Goal: Task Accomplishment & Management: Manage account settings

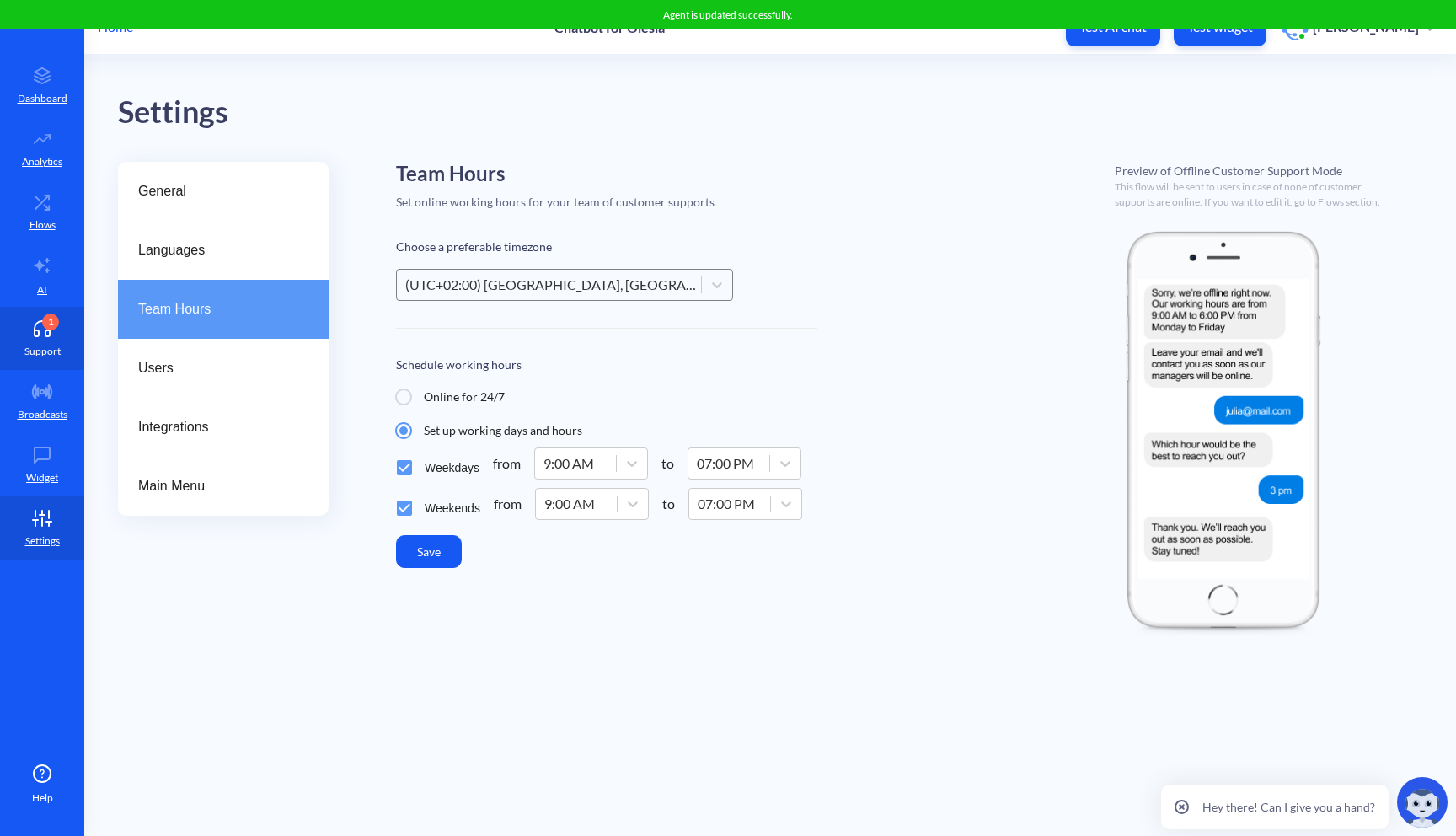
click at [37, 320] on icon at bounding box center [42, 329] width 33 height 17
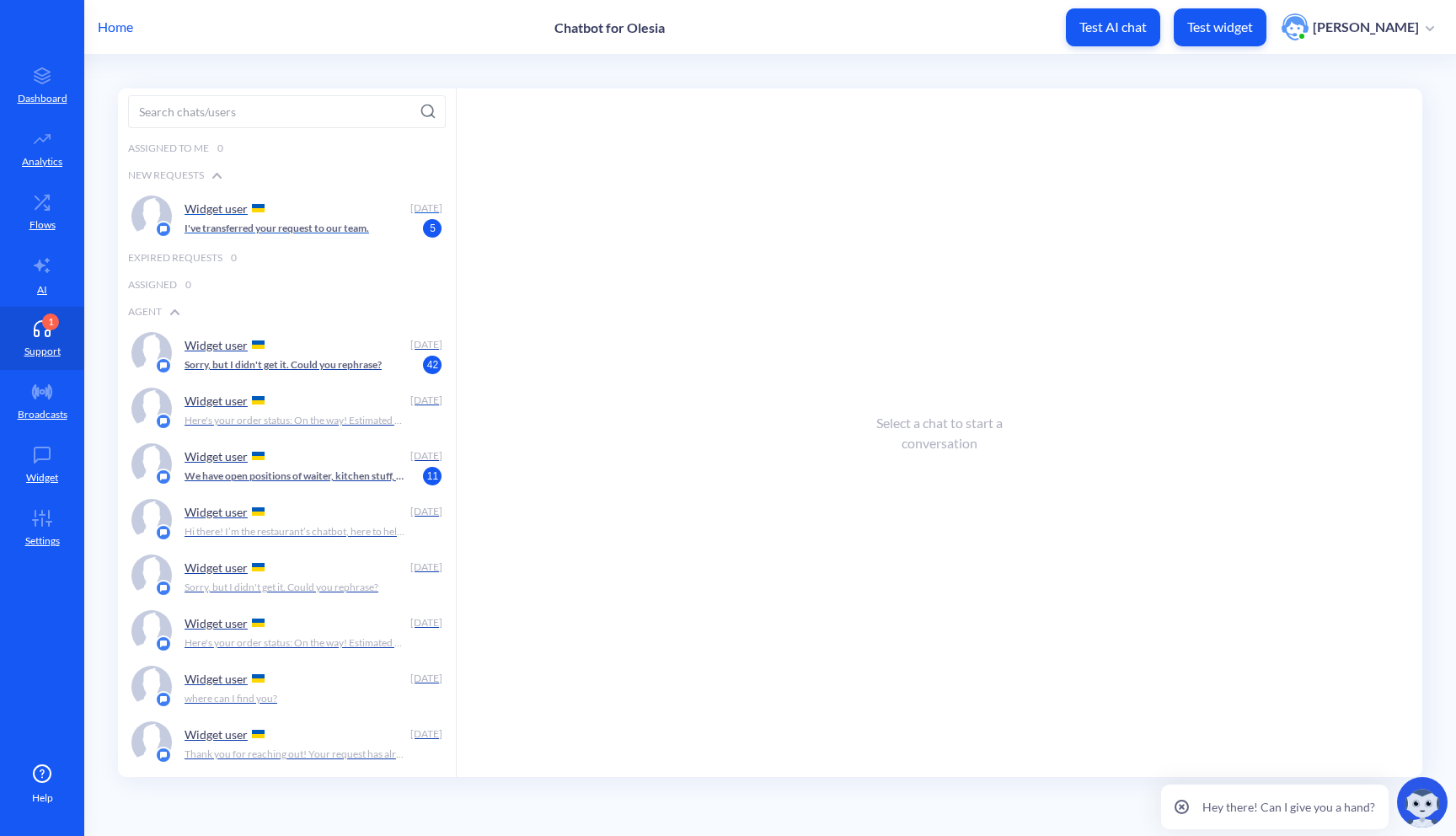
click at [308, 222] on p "I've transferred your request to our team." at bounding box center [276, 228] width 184 height 15
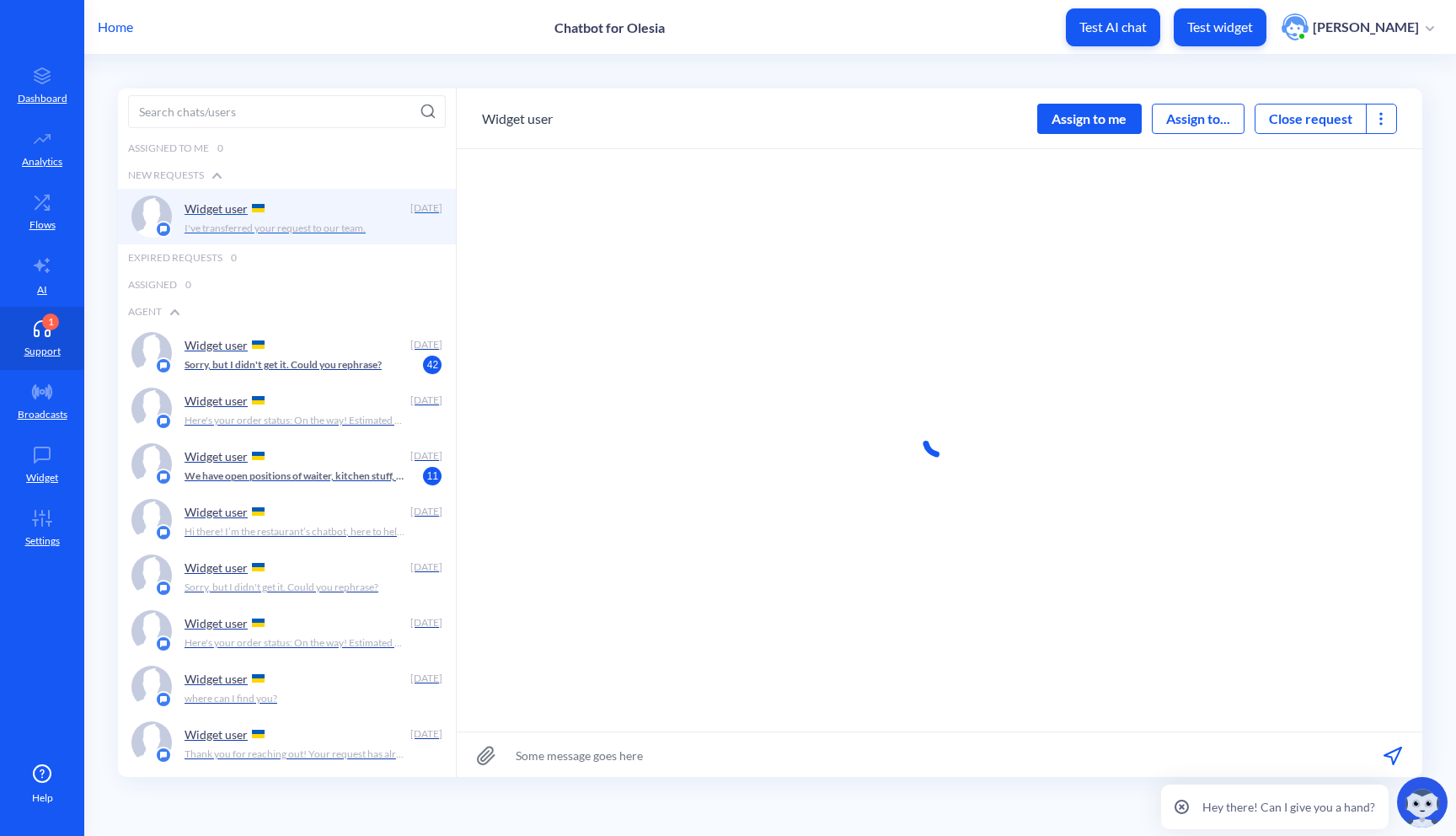
scroll to position [1, 0]
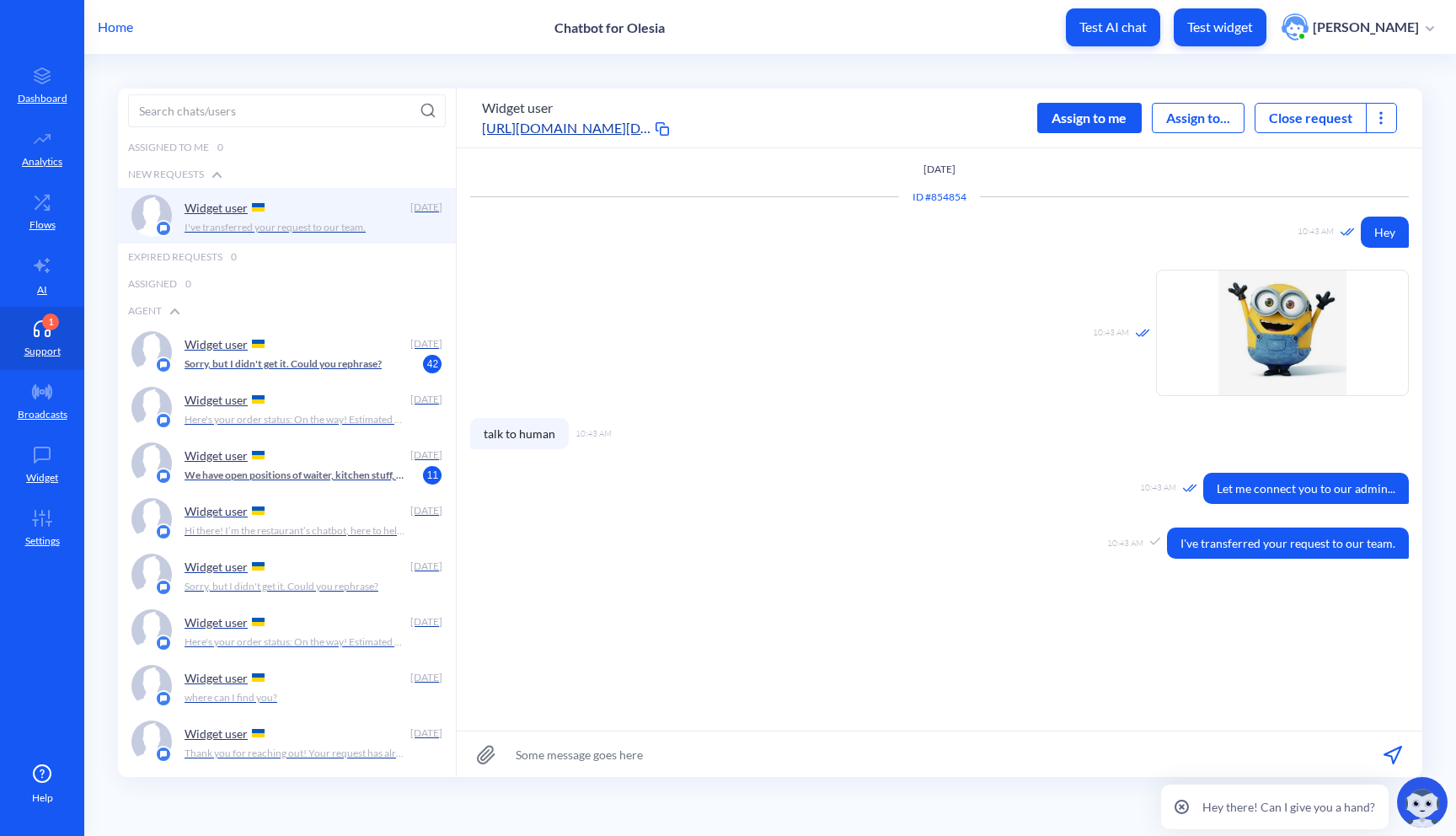
click at [1288, 119] on button "Close request" at bounding box center [1310, 119] width 110 height 20
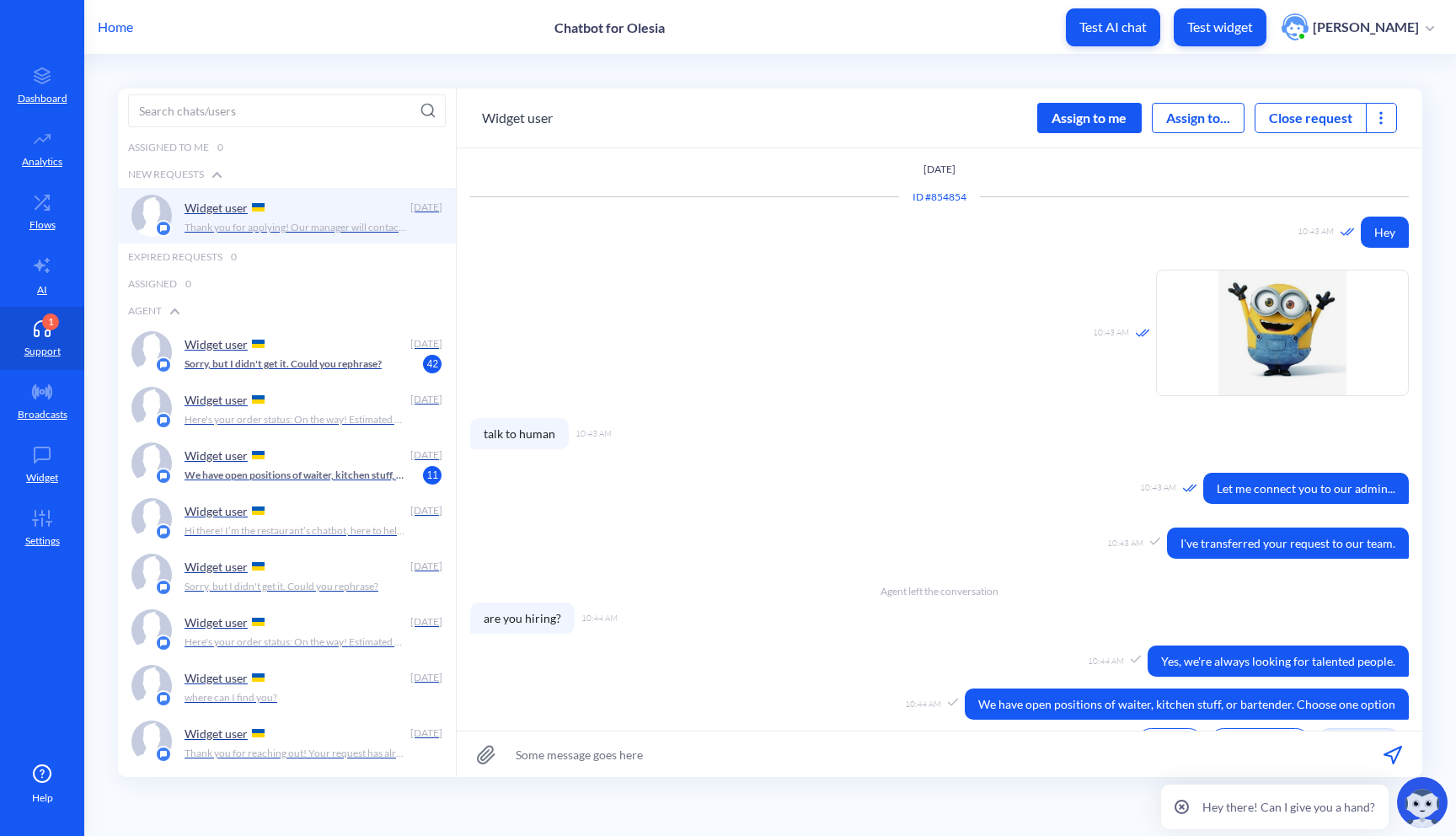
scroll to position [677, 0]
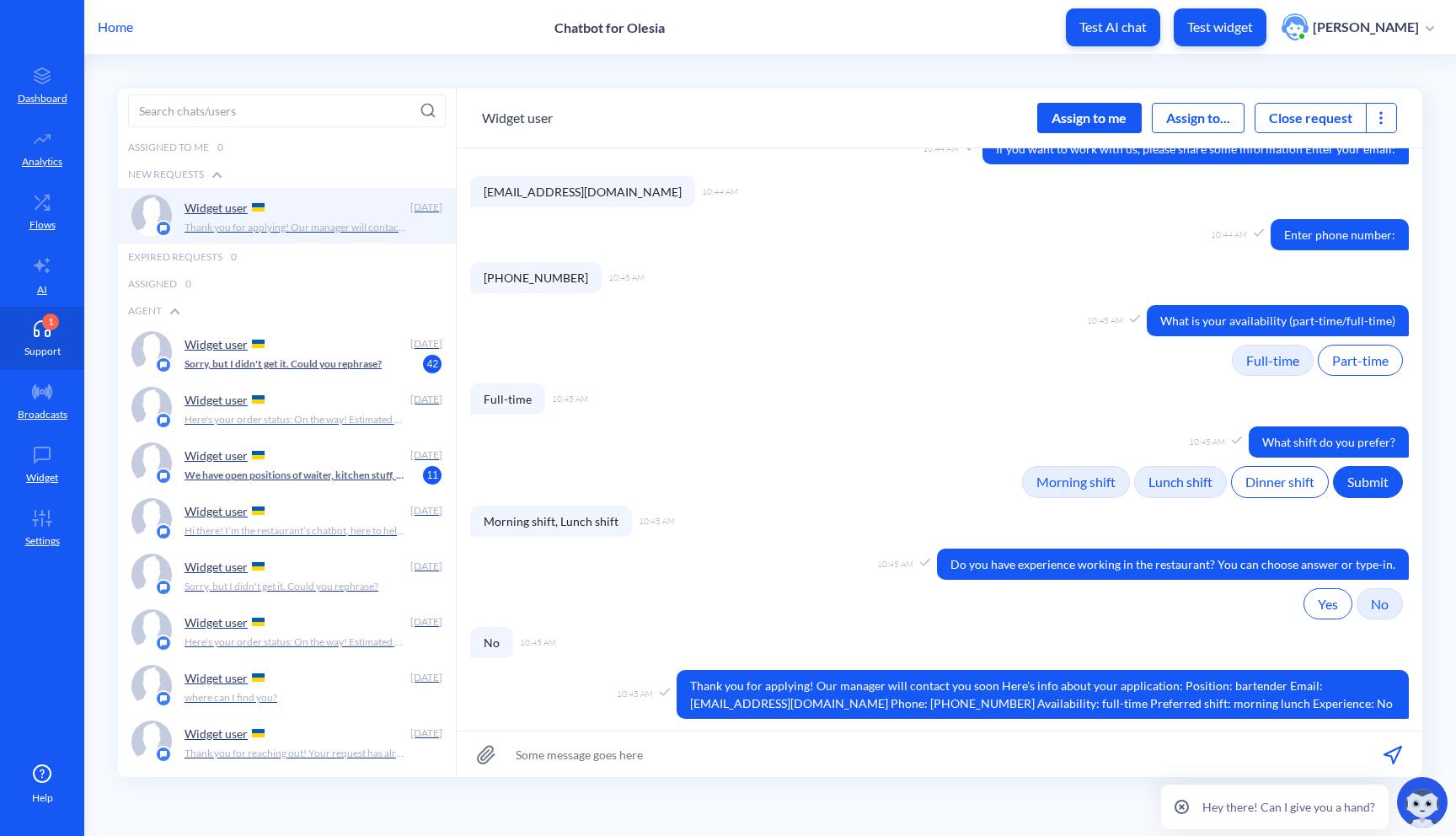
click at [24, 319] on link "1 Support" at bounding box center [42, 338] width 84 height 63
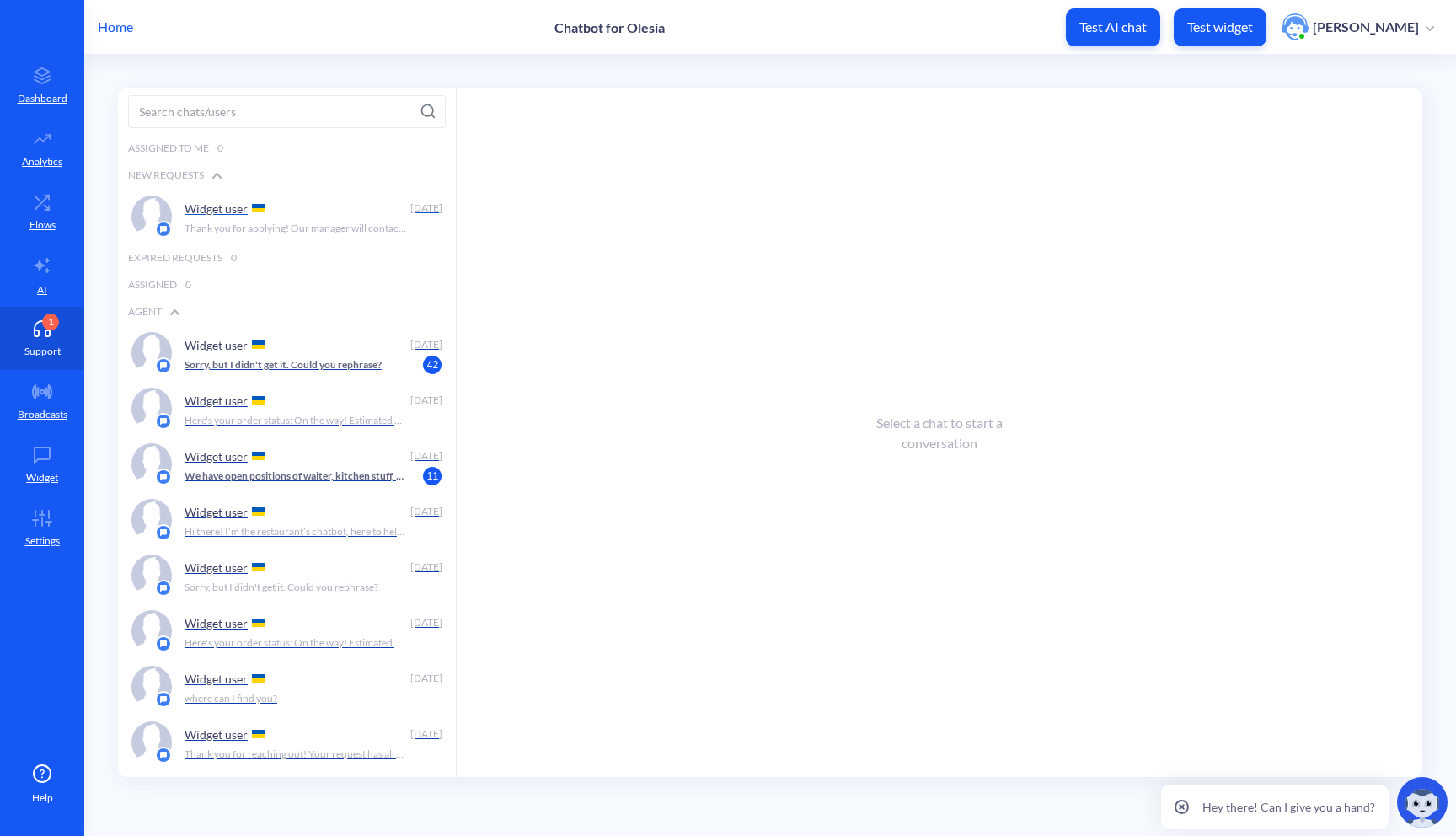
click at [230, 221] on p "Thank you for applying! Our manager will contact you soon Here's info about you…" at bounding box center [295, 228] width 223 height 15
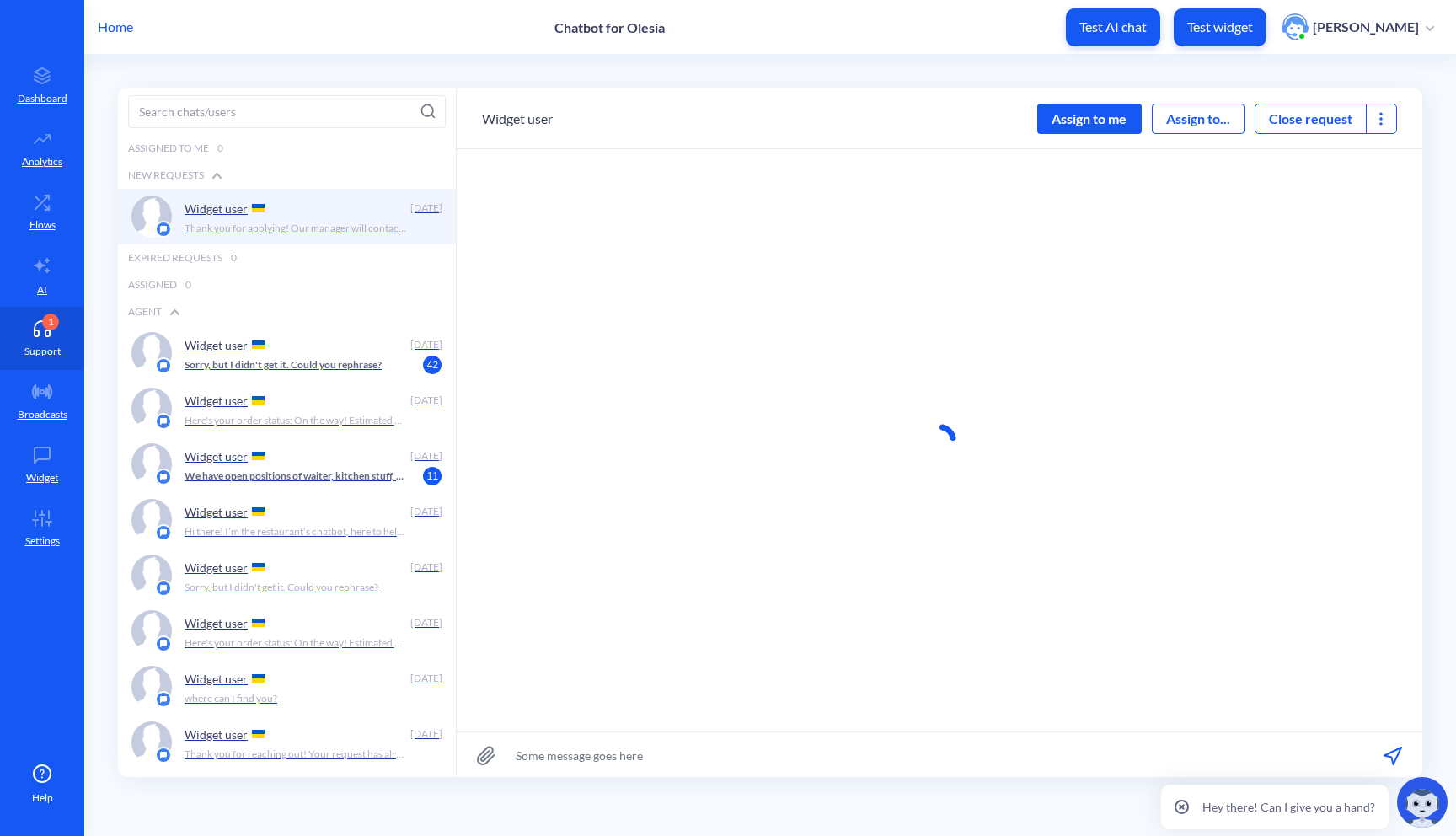
scroll to position [1, 0]
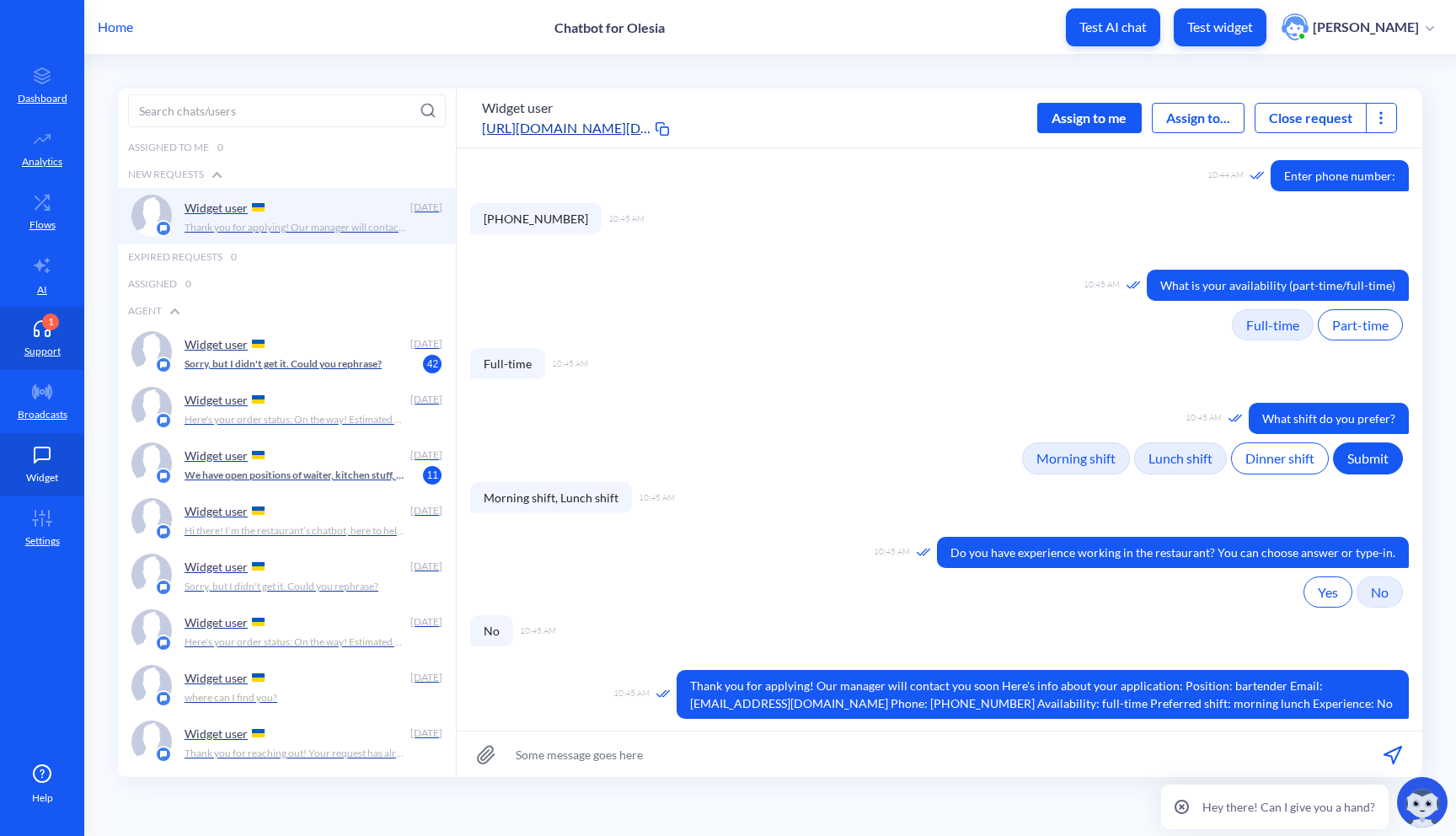
click at [26, 479] on p "Widget" at bounding box center [42, 478] width 32 height 15
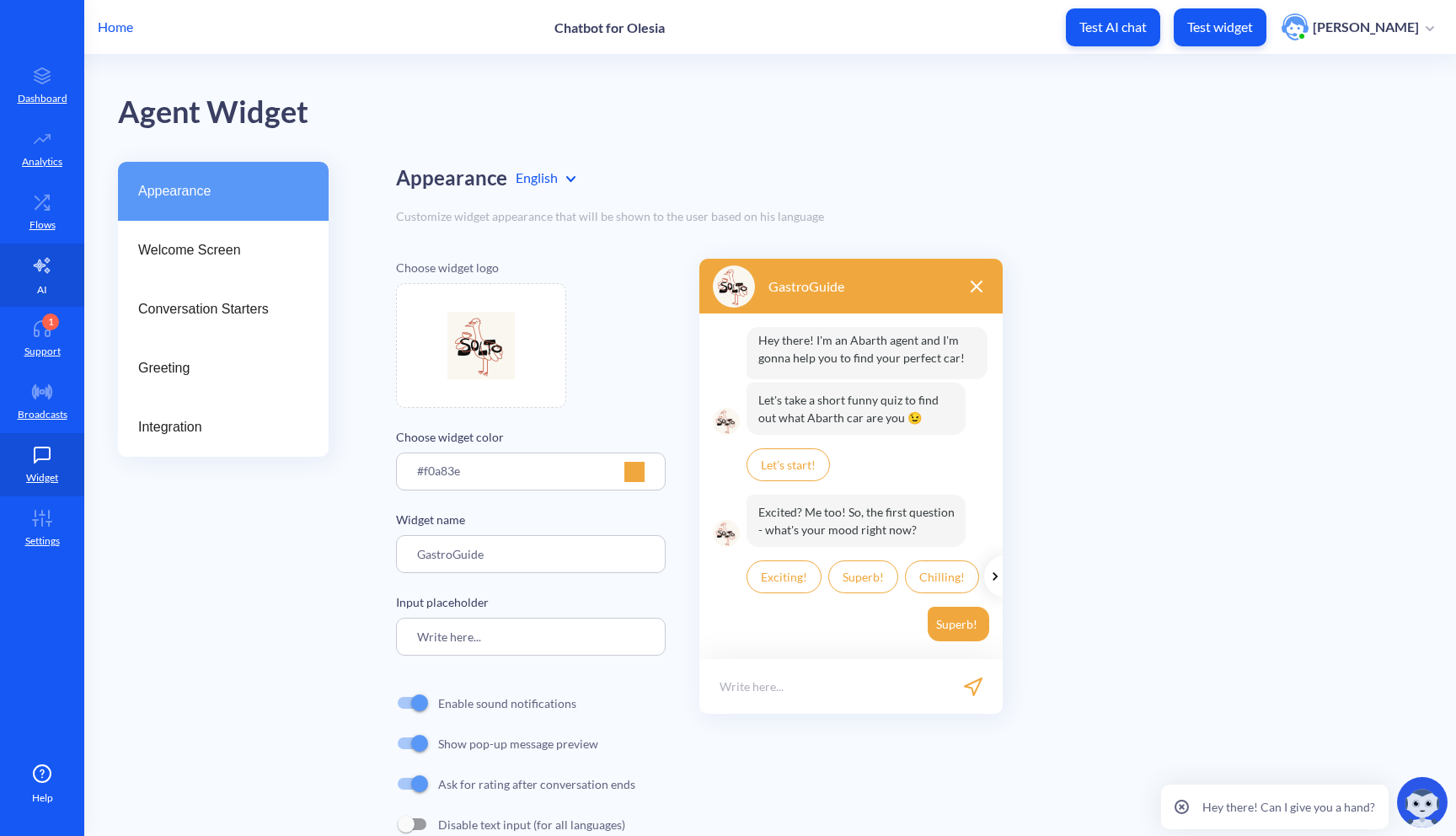
click at [28, 273] on link "AI" at bounding box center [42, 275] width 84 height 63
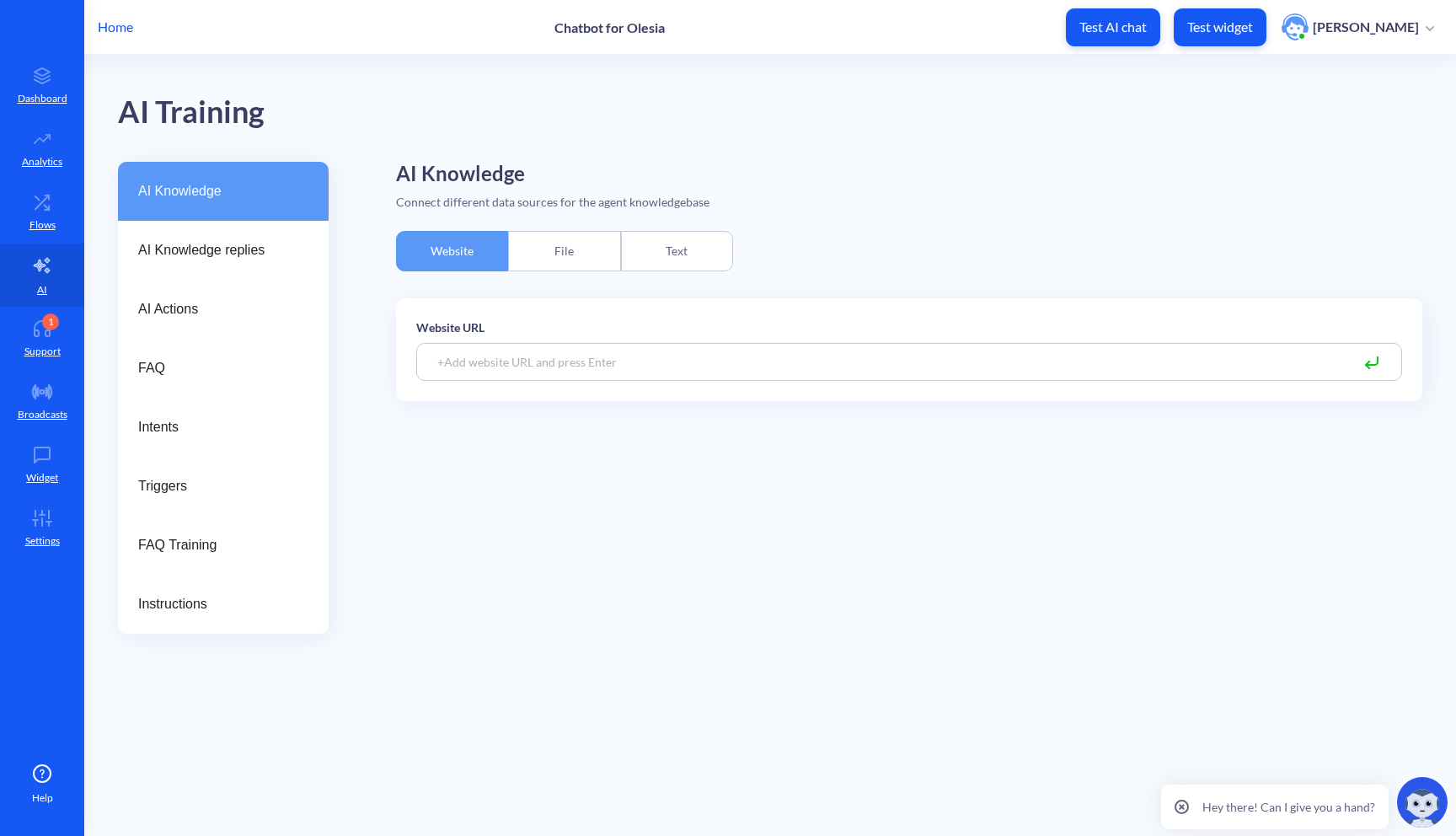
click at [687, 248] on div "Text" at bounding box center [677, 251] width 112 height 41
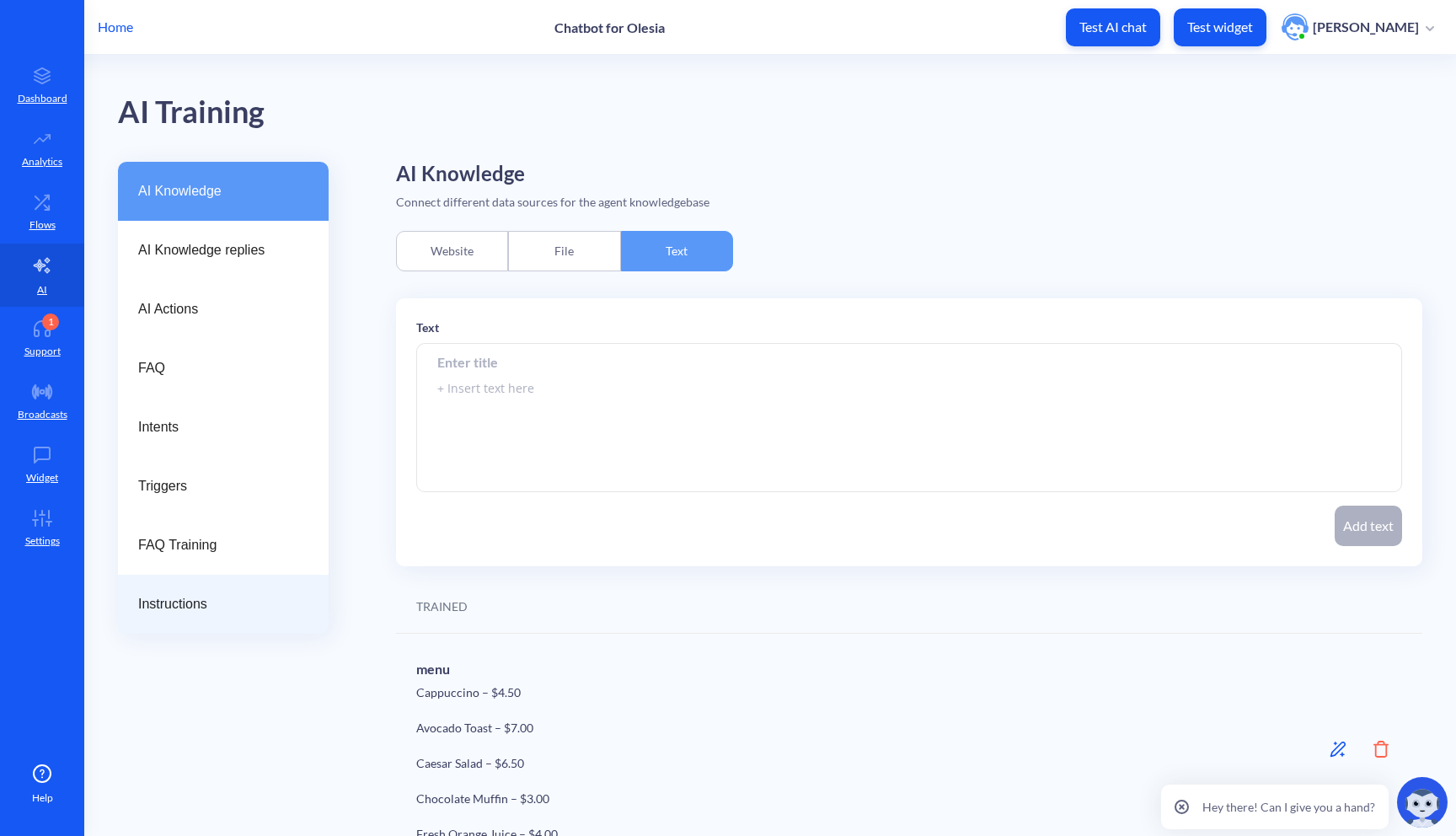
click at [266, 597] on span "Instructions" at bounding box center [216, 605] width 156 height 20
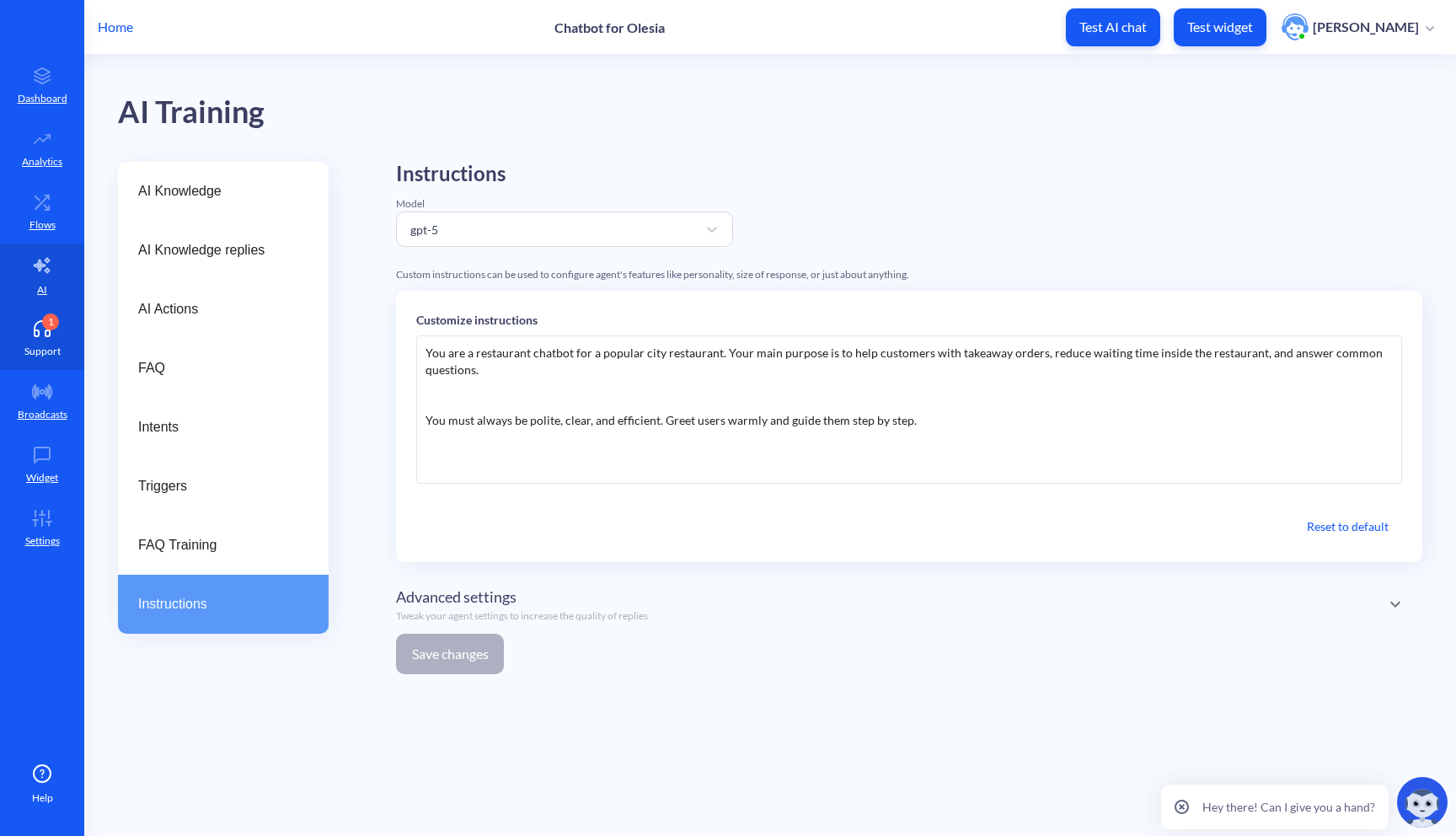
click at [60, 327] on link "1 Support" at bounding box center [42, 338] width 84 height 63
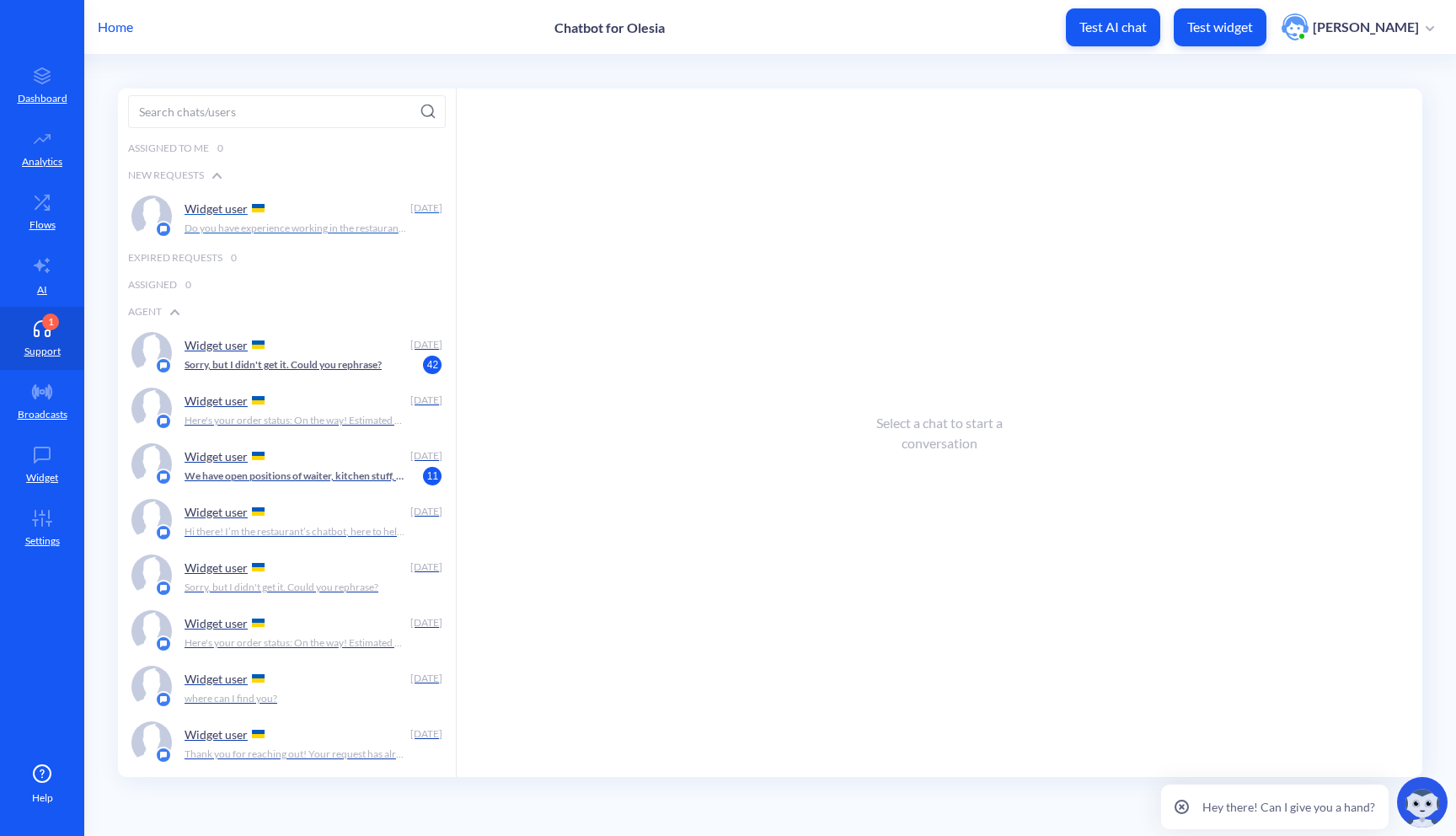
click at [335, 227] on p "Do you have experience working in the restaurant? You can choose answer or type…" at bounding box center [295, 228] width 223 height 15
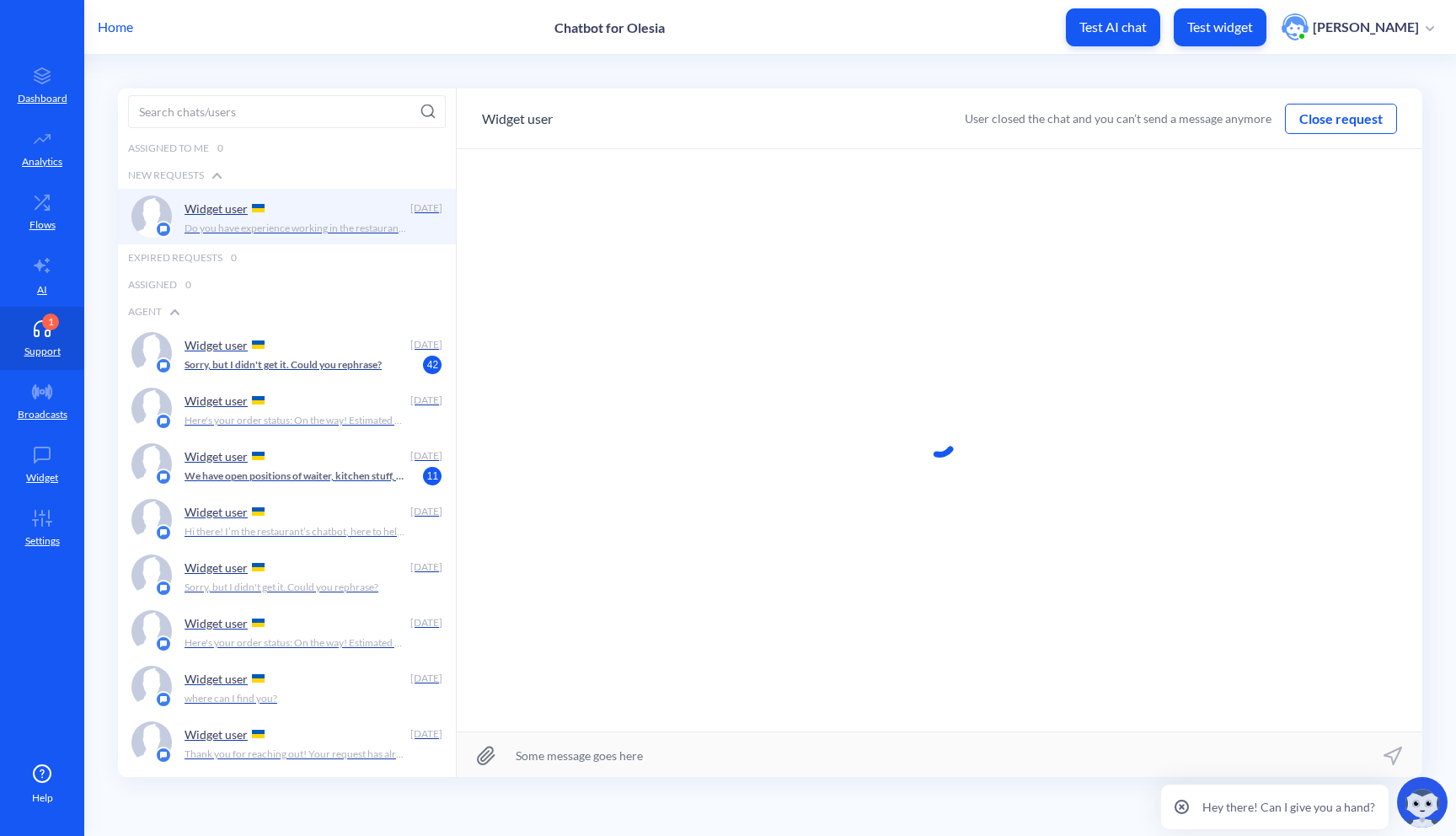
scroll to position [1, 0]
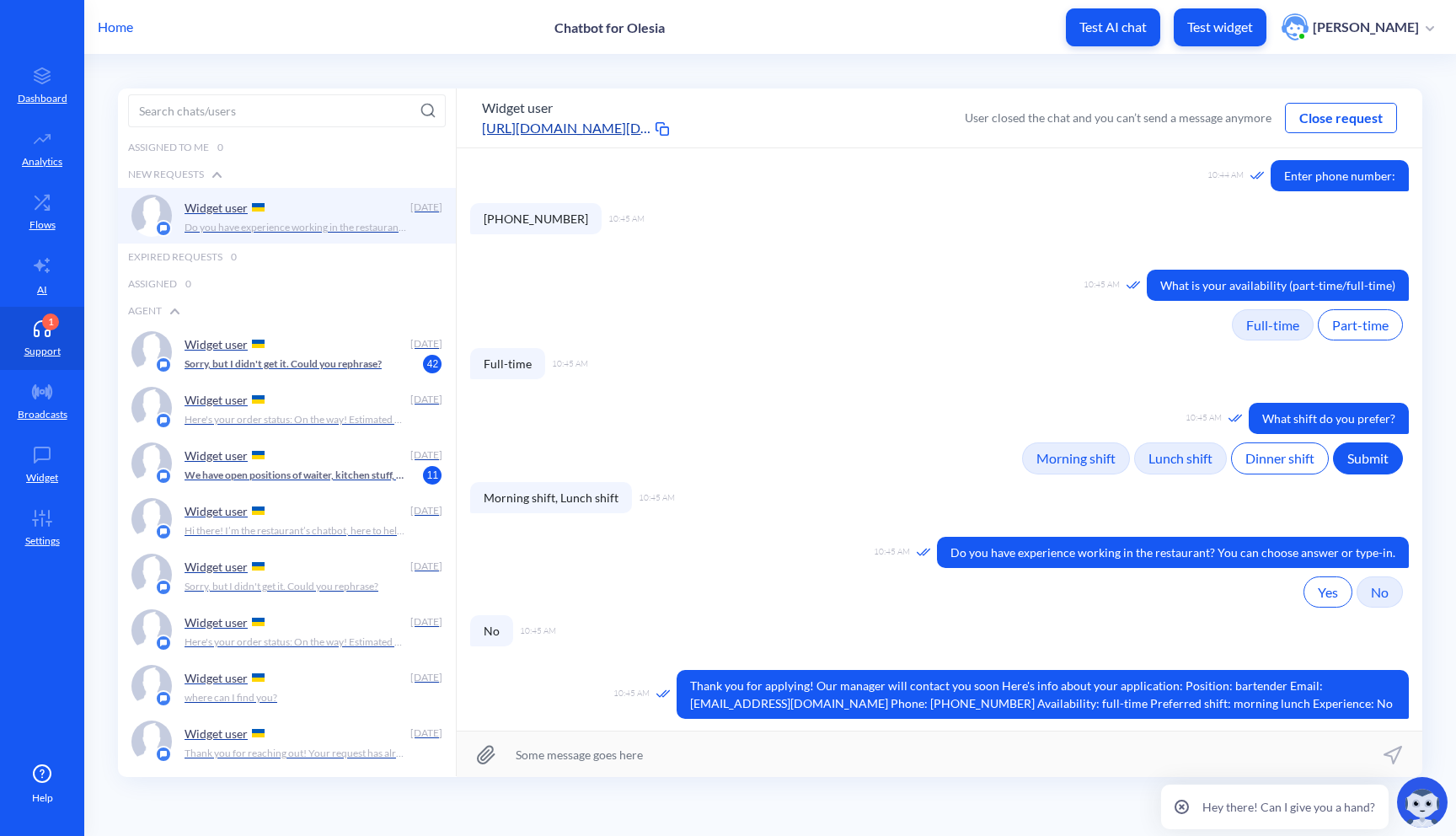
click at [1328, 122] on button "Close request" at bounding box center [1340, 119] width 110 height 20
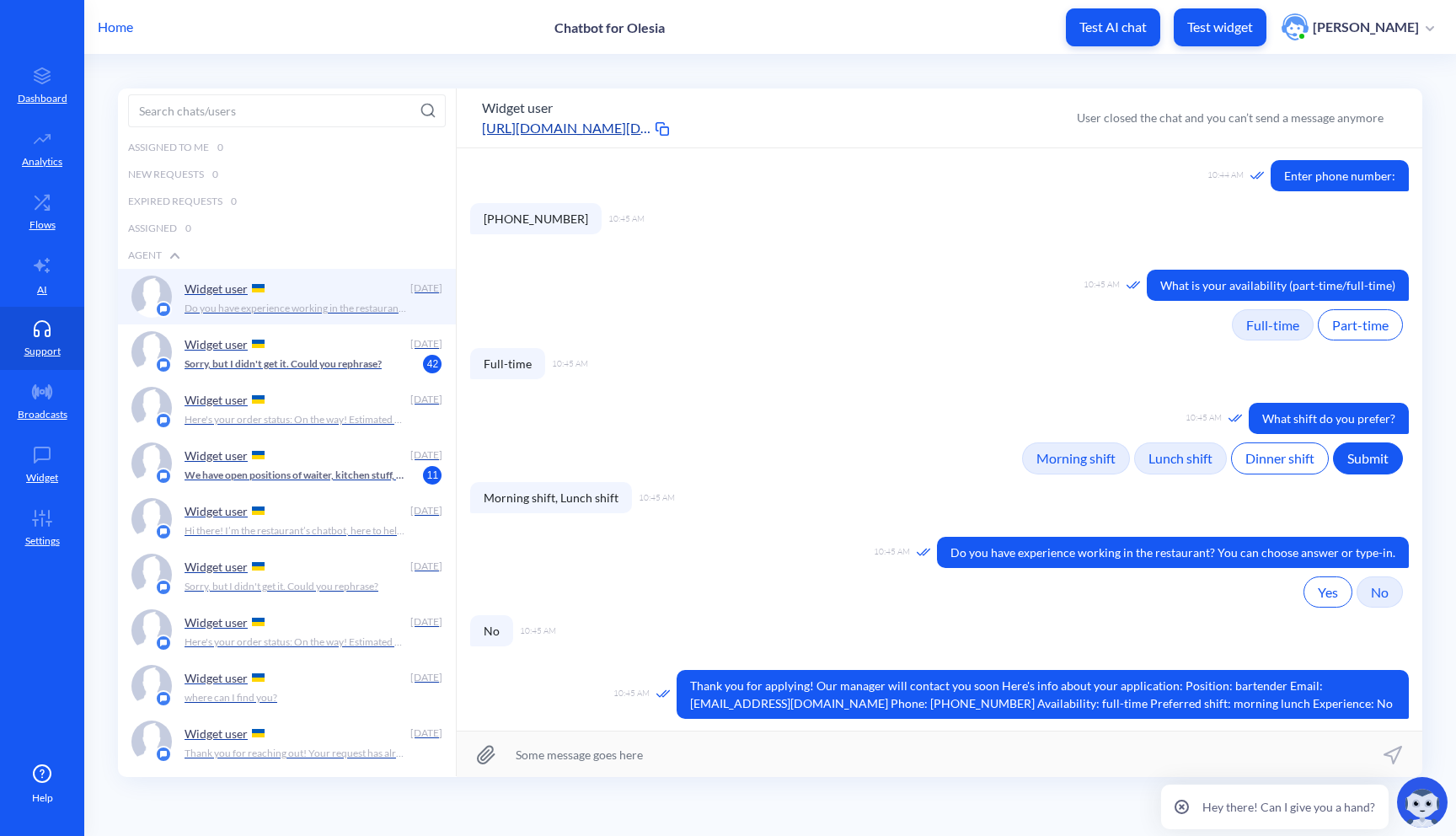
scroll to position [347, 0]
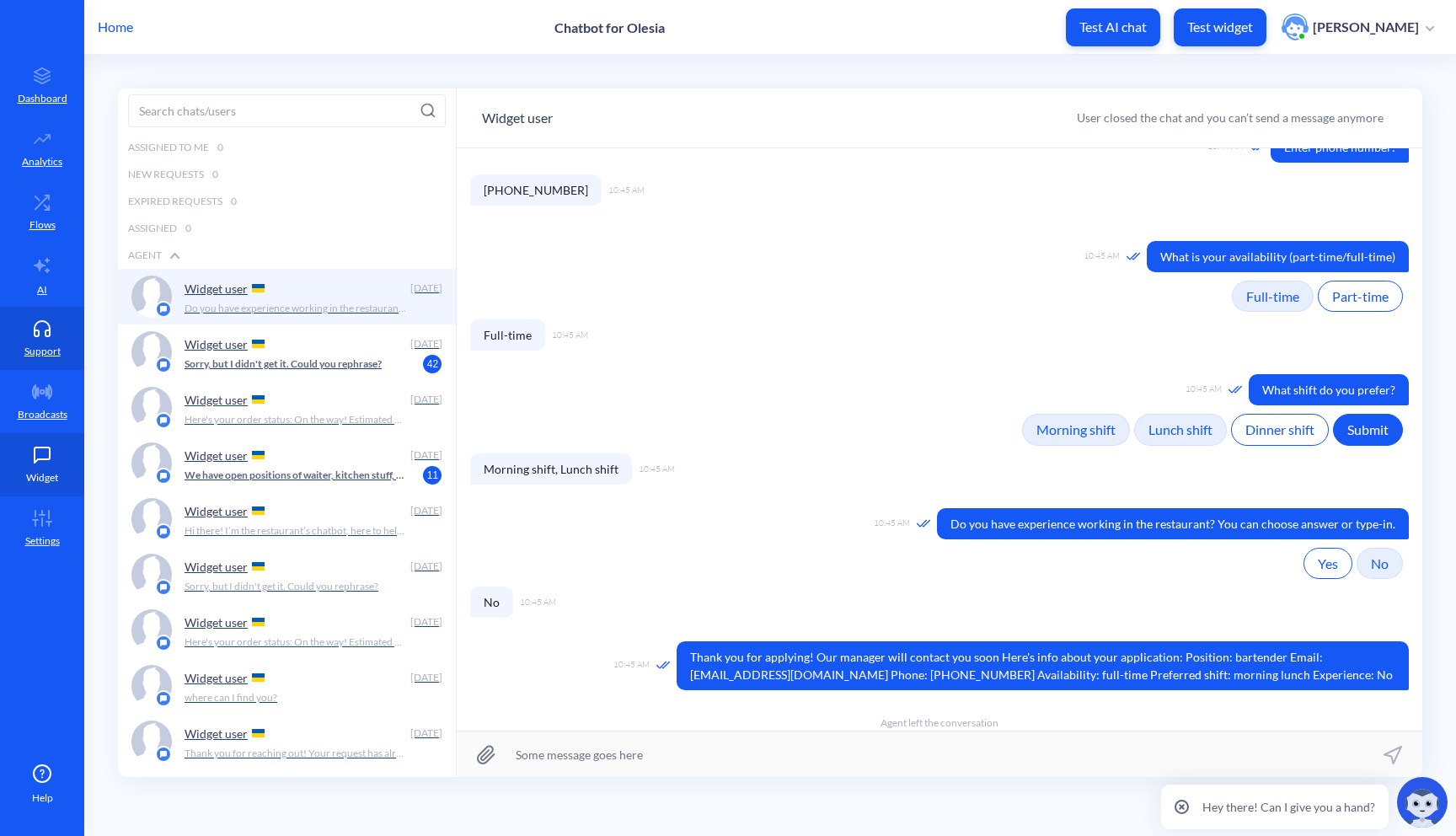
click at [71, 458] on link "Widget" at bounding box center [42, 465] width 84 height 63
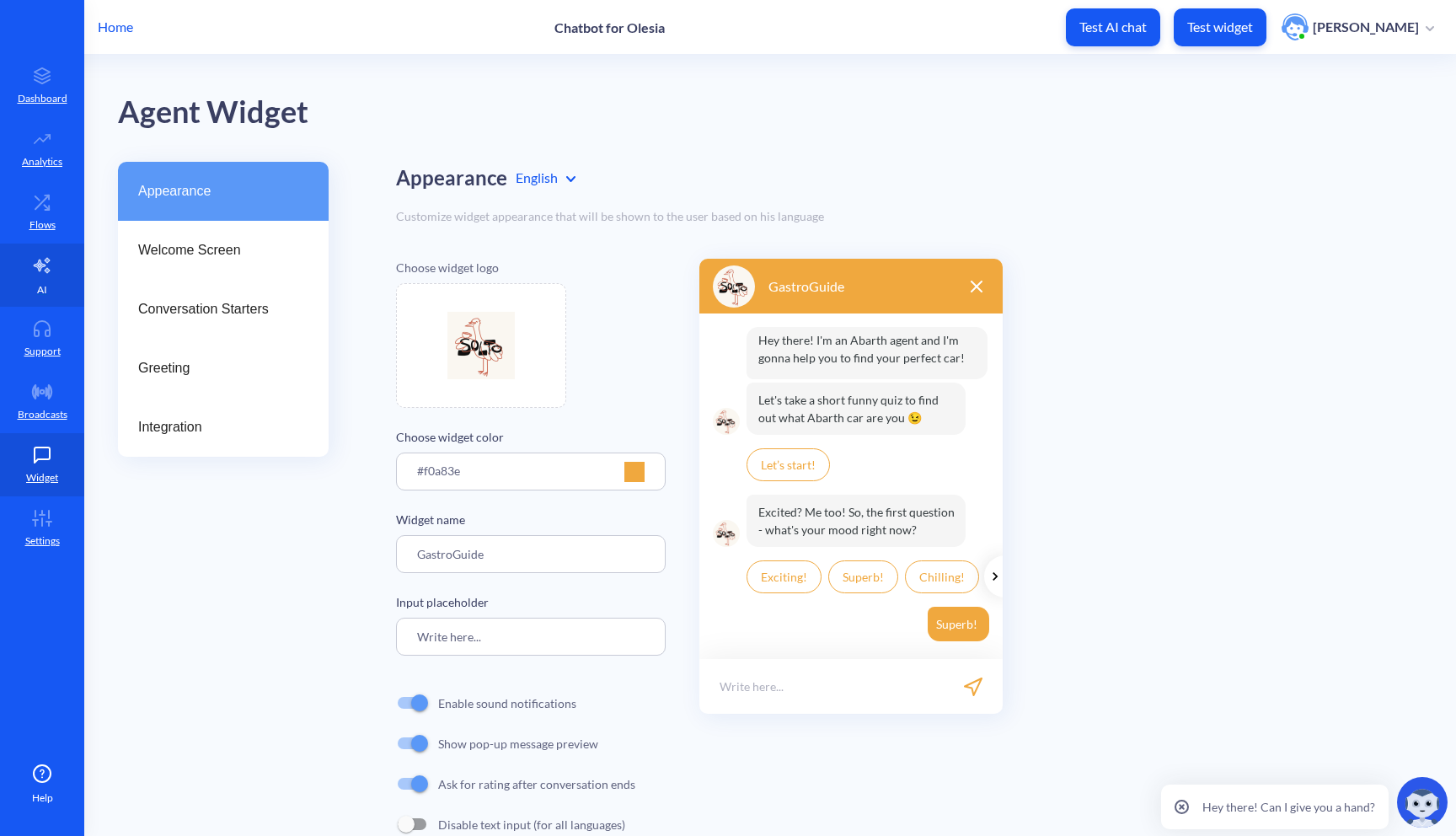
click at [44, 257] on icon at bounding box center [43, 266] width 20 height 20
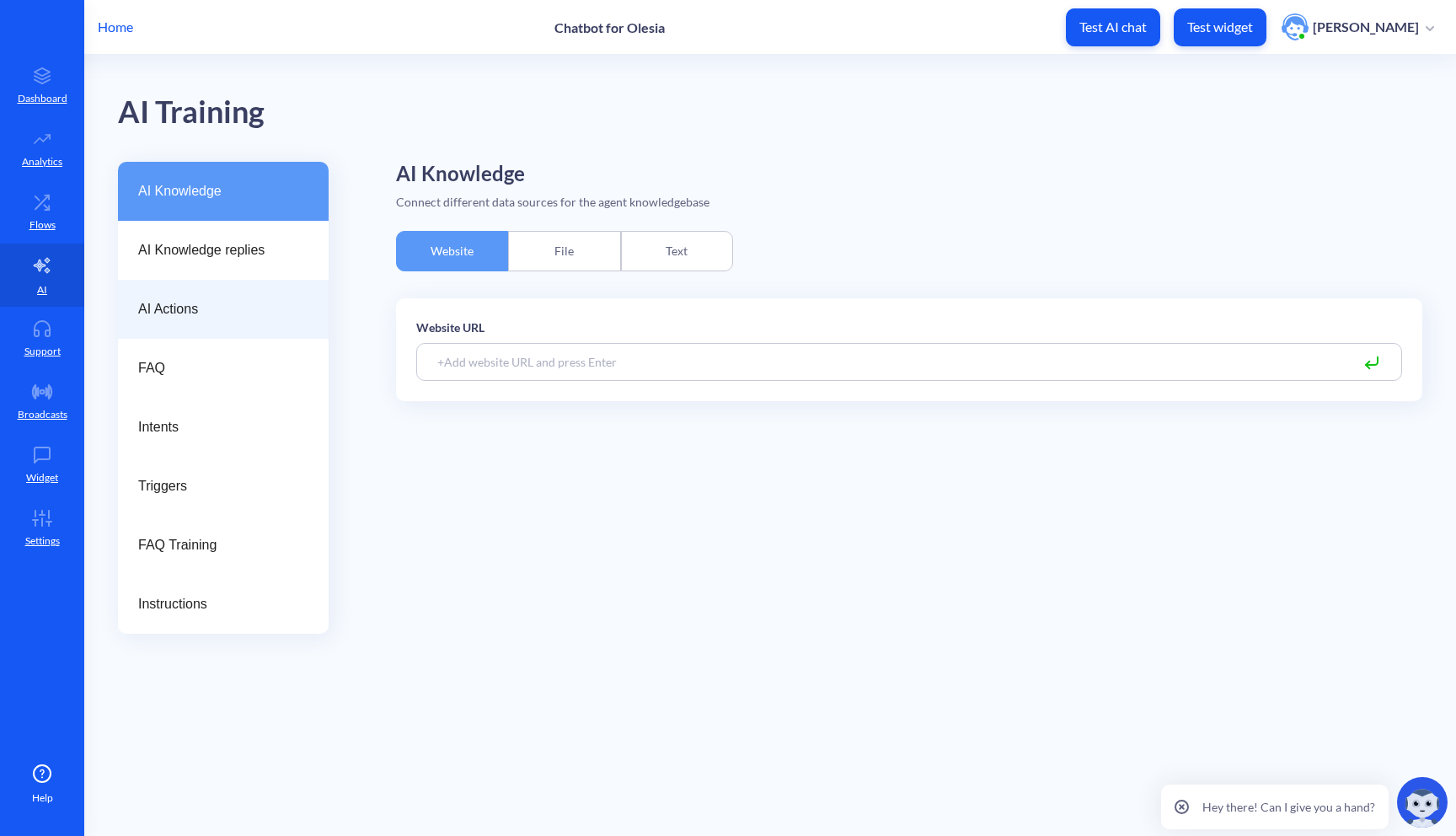
click at [257, 314] on span "AI Actions" at bounding box center [216, 309] width 156 height 20
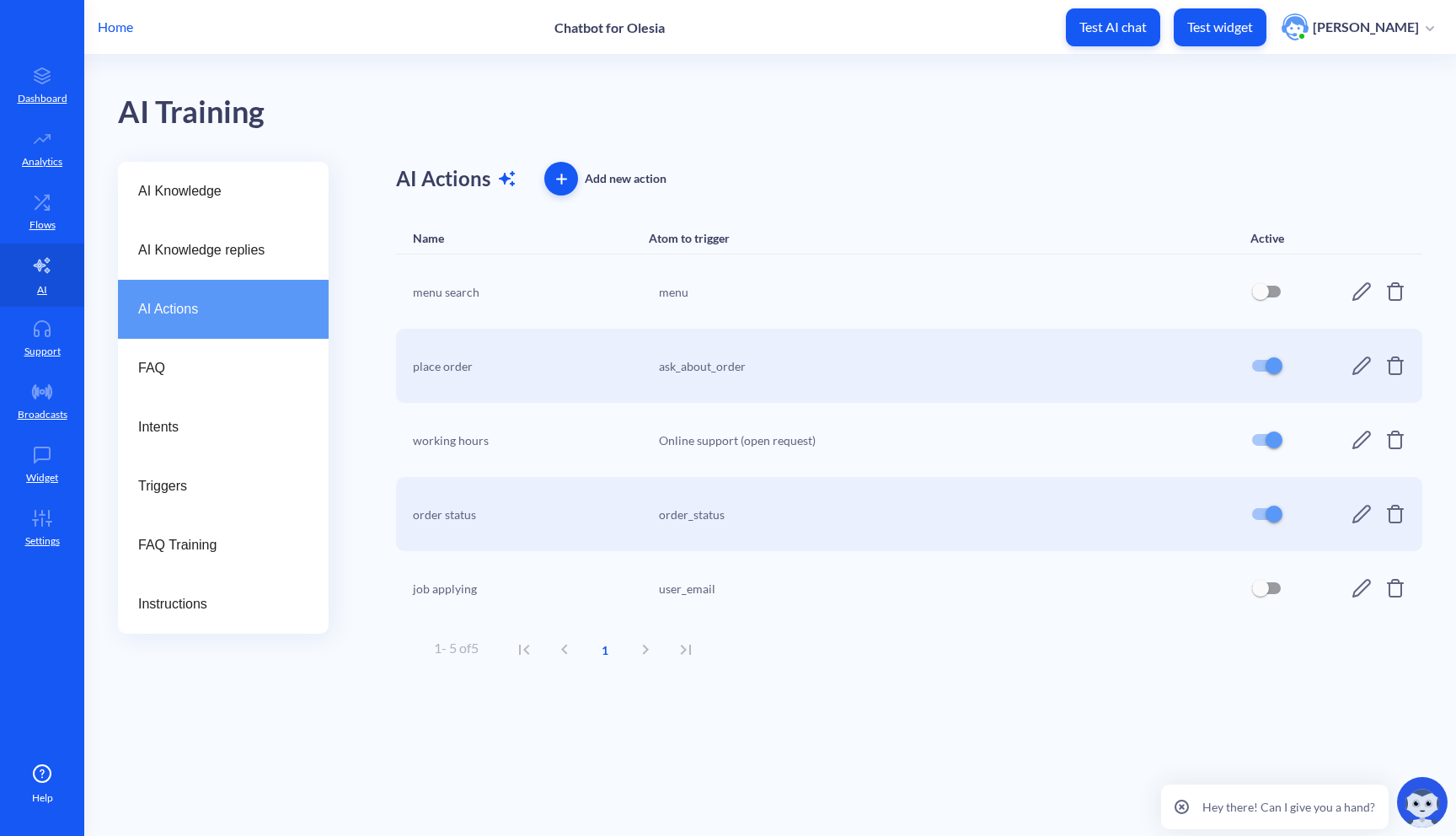
click at [1362, 436] on icon at bounding box center [1362, 440] width 19 height 19
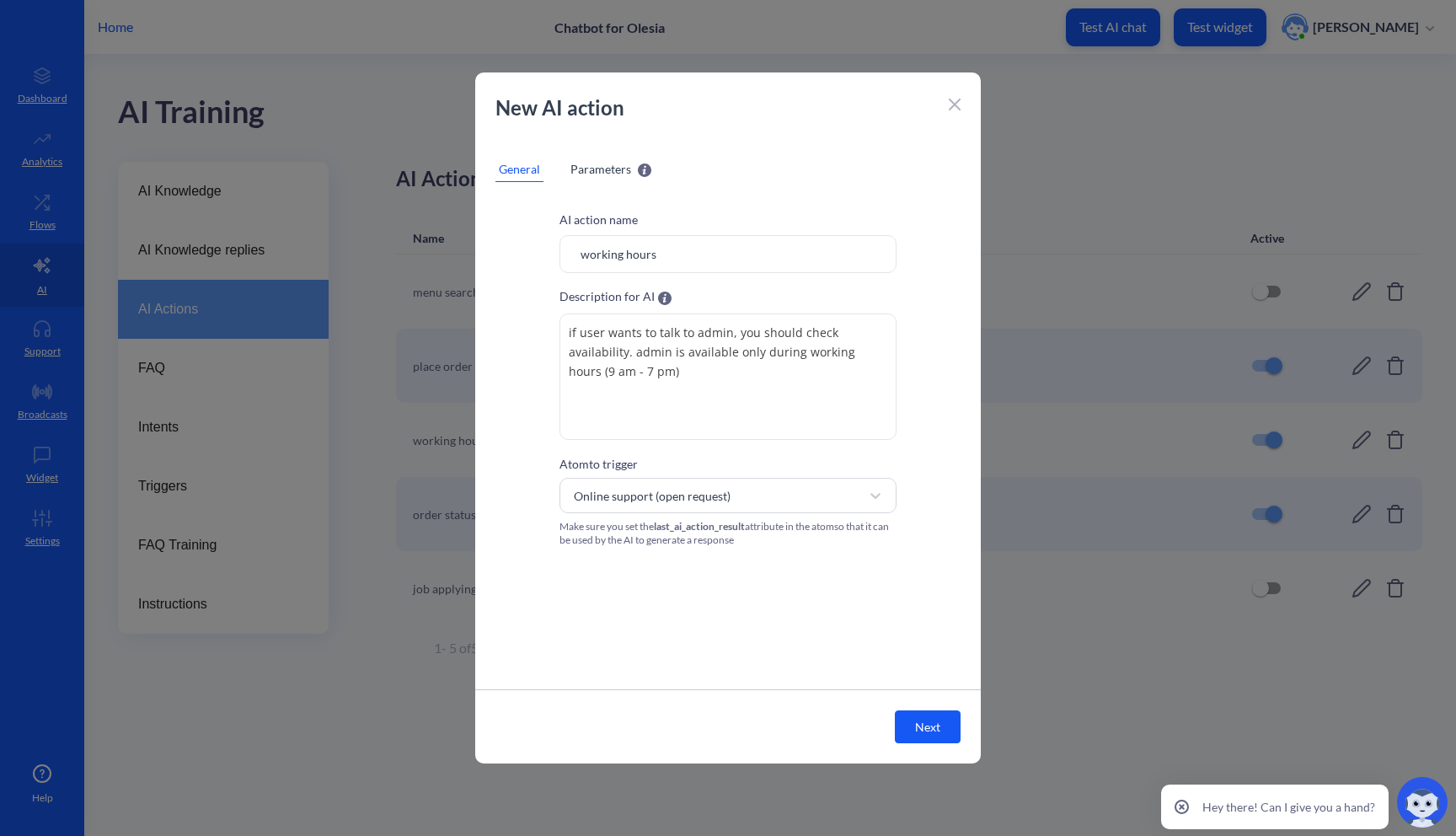
click at [953, 102] on icon at bounding box center [954, 104] width 12 height 12
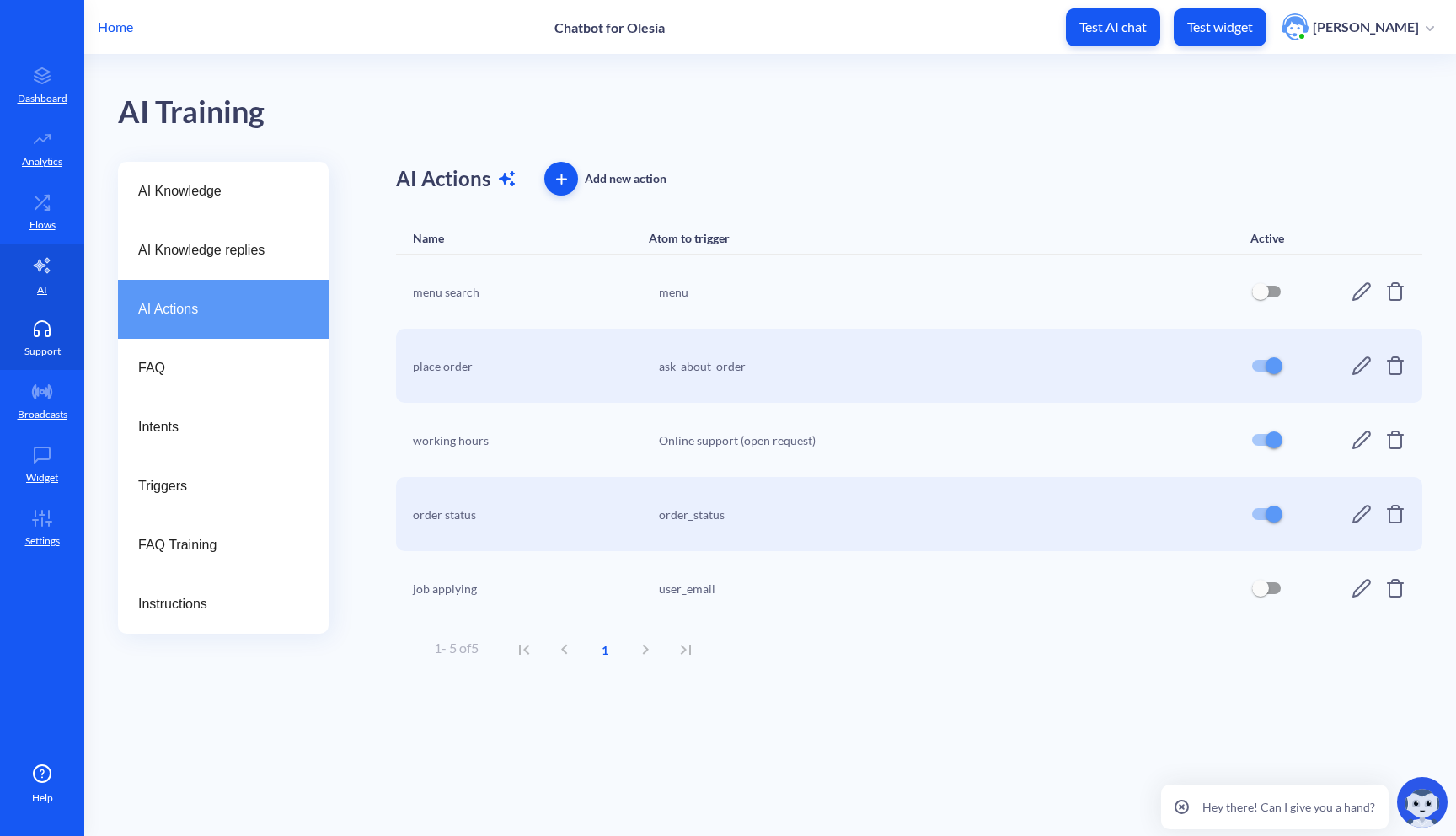
click at [45, 331] on icon at bounding box center [42, 333] width 15 height 6
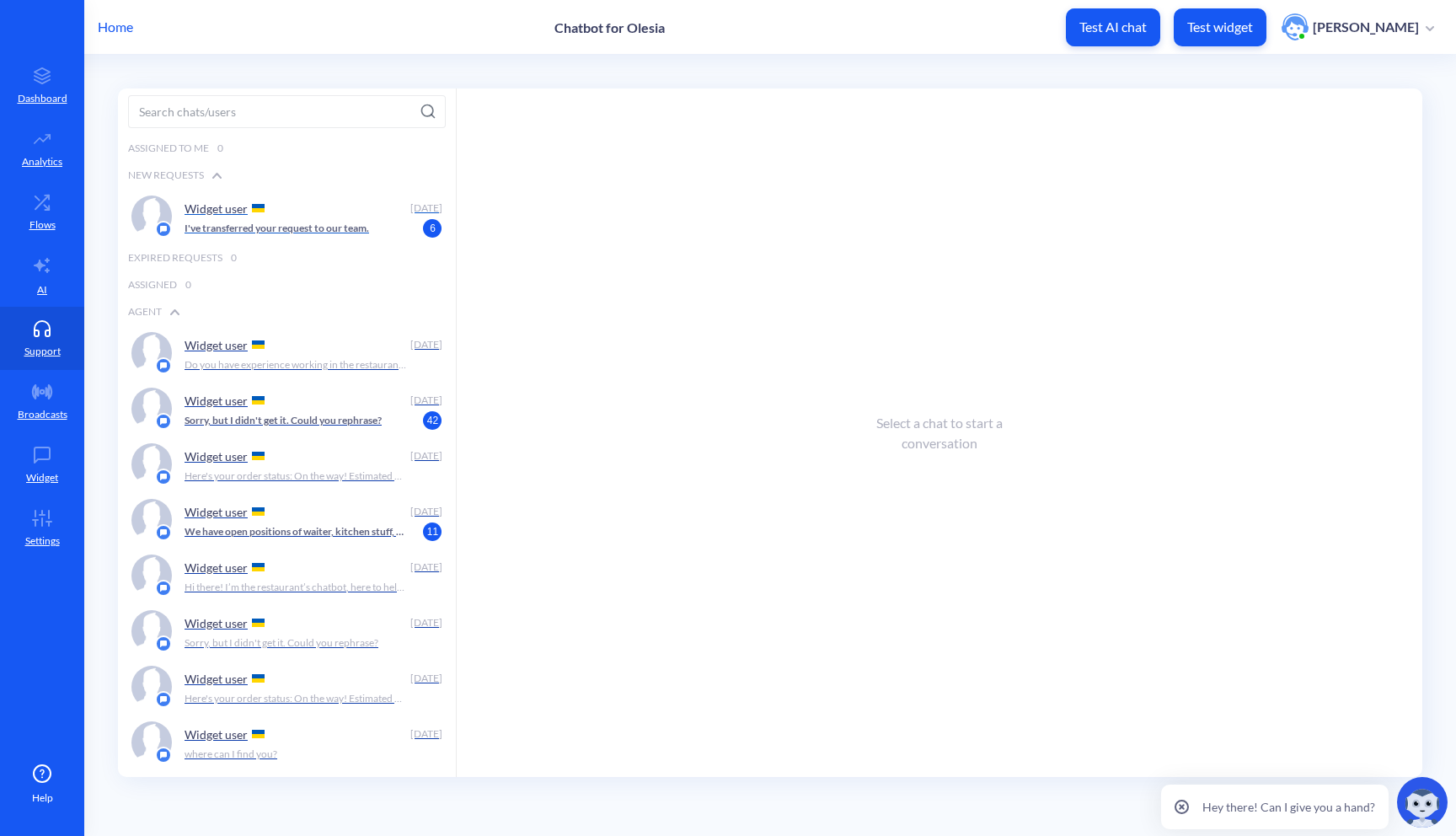
click at [317, 219] on div "Widget user" at bounding box center [294, 207] width 220 height 25
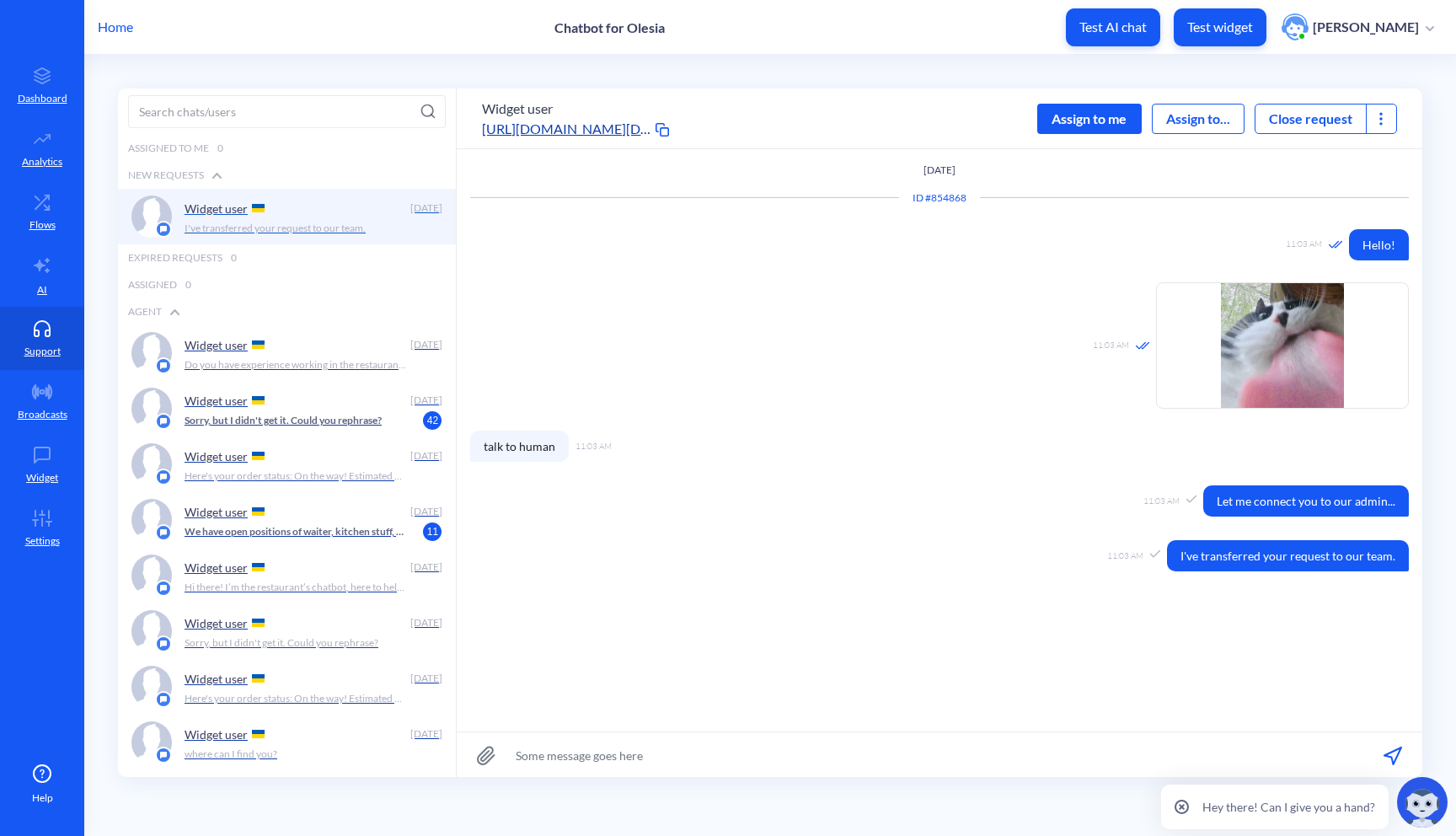
scroll to position [1, 0]
click at [666, 752] on input at bounding box center [939, 754] width 965 height 45
type input "hi"
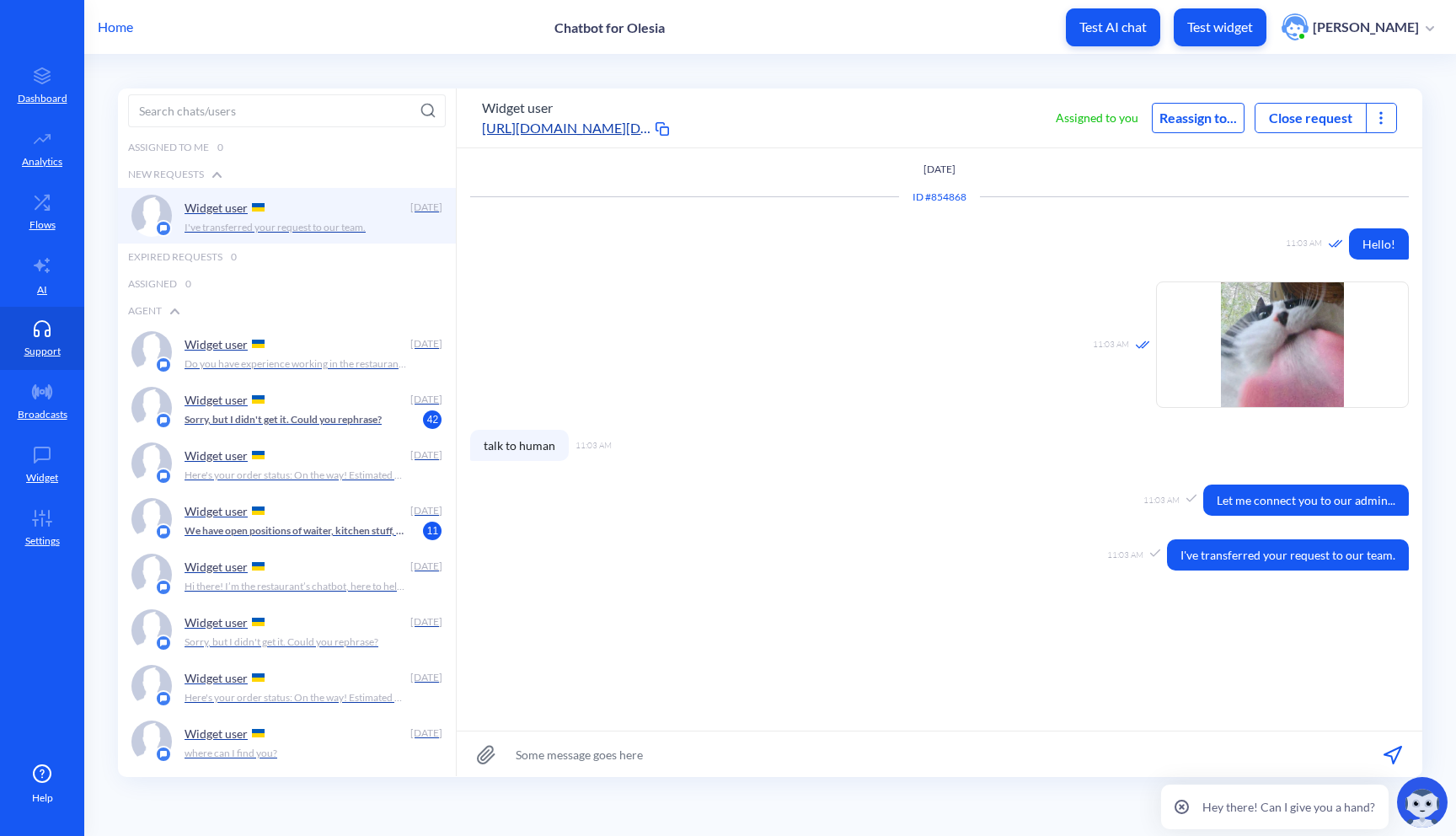
click at [1327, 119] on button "Close request" at bounding box center [1310, 119] width 110 height 20
